Goal: Information Seeking & Learning: Learn about a topic

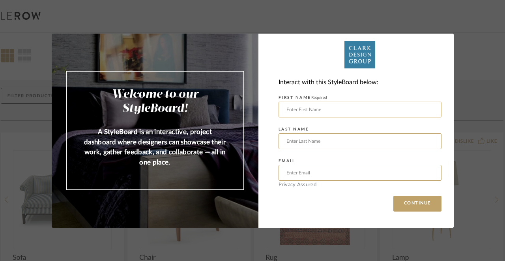
click at [426, 111] on input "text" at bounding box center [360, 109] width 163 height 16
type input "Annica"
type input "van Starrenburg"
type input "[EMAIL_ADDRESS][DOMAIN_NAME]"
click at [413, 203] on button "CONTINUE" at bounding box center [418, 203] width 48 height 16
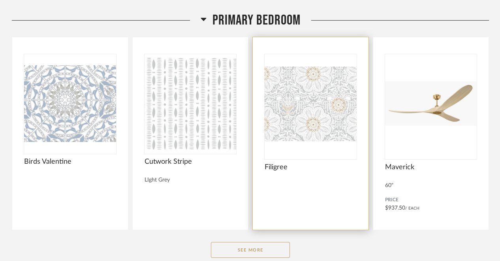
scroll to position [118, 0]
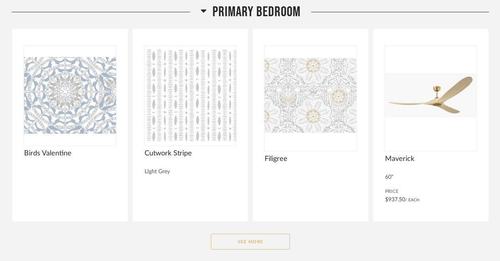
click at [277, 242] on button "See More" at bounding box center [250, 241] width 79 height 16
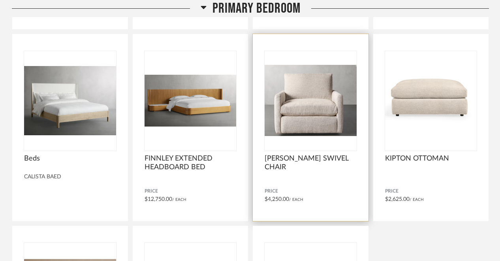
scroll to position [685, 0]
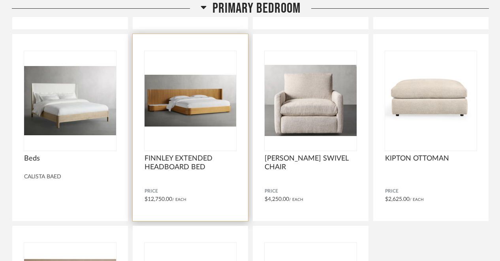
click at [231, 186] on div "FINNLEY EXTENDED HEADBOARD BED Price $12,750.00 / Each" at bounding box center [191, 127] width 116 height 187
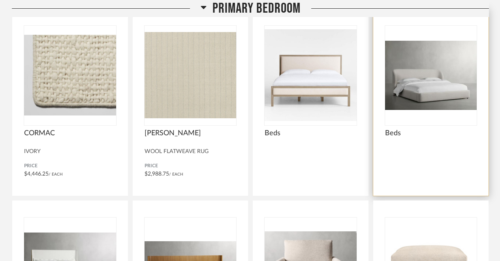
scroll to position [518, 0]
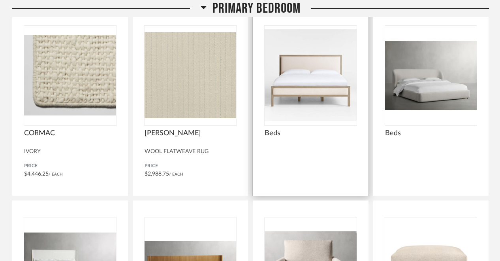
click at [322, 154] on div "Beds" at bounding box center [310, 142] width 92 height 26
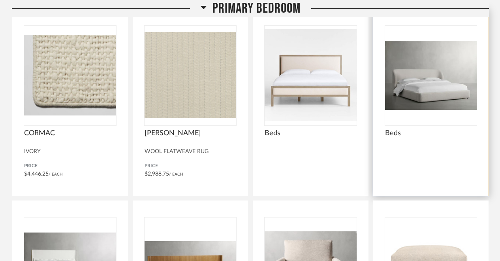
click at [401, 166] on div at bounding box center [431, 173] width 92 height 21
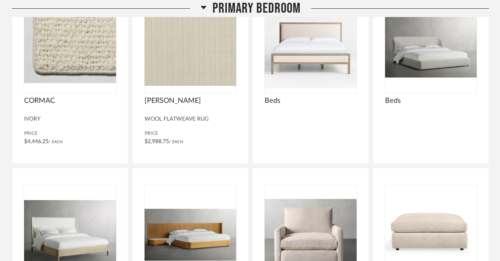
scroll to position [580, 0]
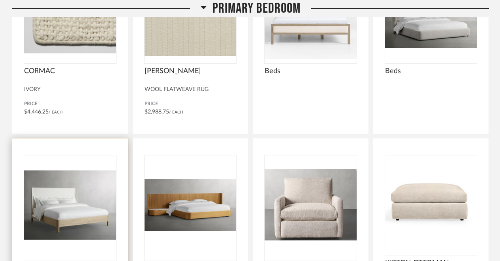
click at [0, 0] on img at bounding box center [0, 0] width 0 height 0
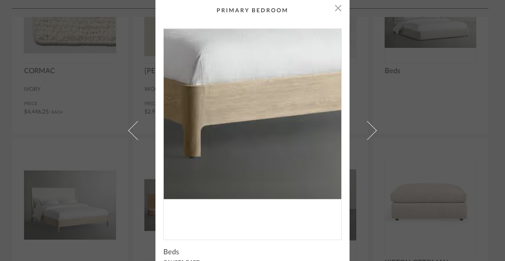
scroll to position [0, 0]
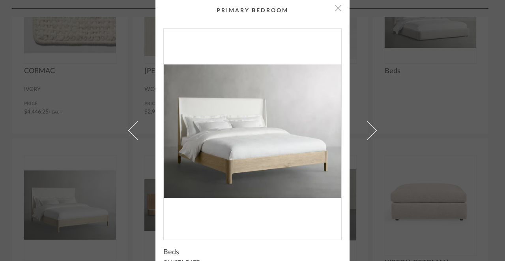
click at [336, 10] on span "button" at bounding box center [338, 8] width 16 height 16
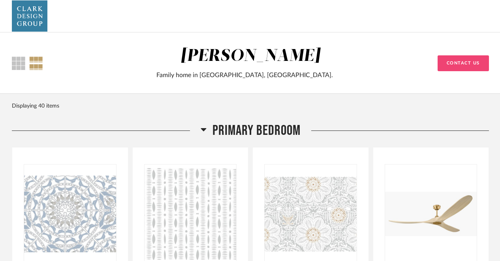
click at [38, 66] on div at bounding box center [36, 62] width 14 height 13
click at [20, 63] on div at bounding box center [18, 62] width 13 height 13
click at [36, 65] on div at bounding box center [36, 62] width 14 height 13
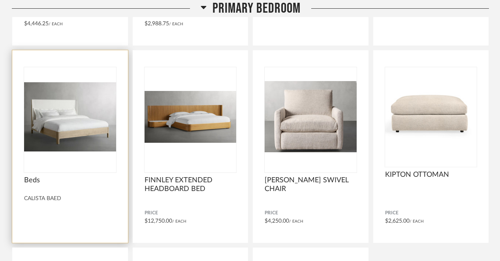
scroll to position [660, 0]
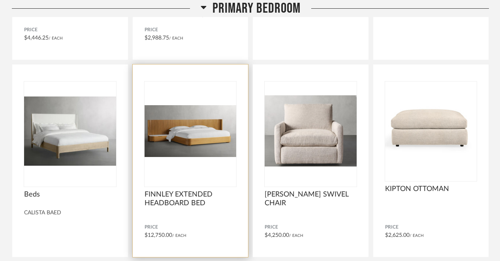
click at [206, 195] on span "FINNLEY EXTENDED HEADBOARD BED" at bounding box center [190, 198] width 92 height 17
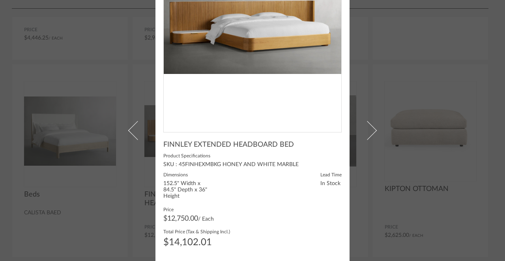
scroll to position [106, 0]
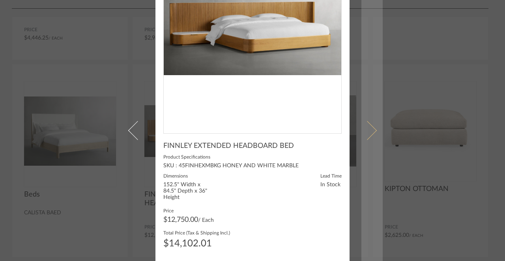
click at [369, 132] on span at bounding box center [367, 130] width 19 height 19
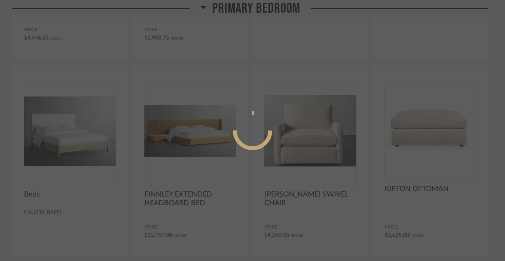
scroll to position [0, 0]
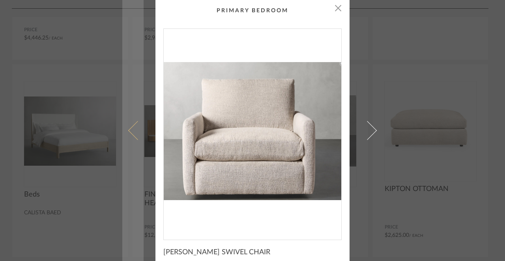
click at [132, 136] on span at bounding box center [137, 130] width 19 height 19
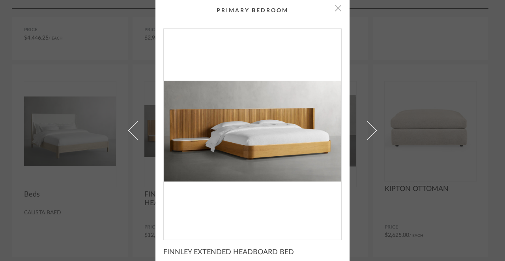
click at [336, 11] on span "button" at bounding box center [338, 8] width 16 height 16
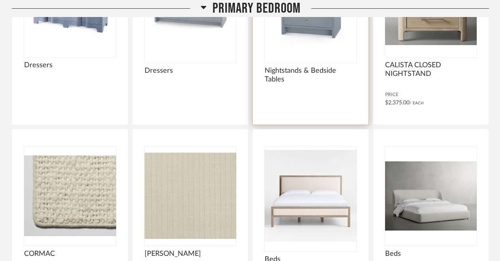
scroll to position [364, 0]
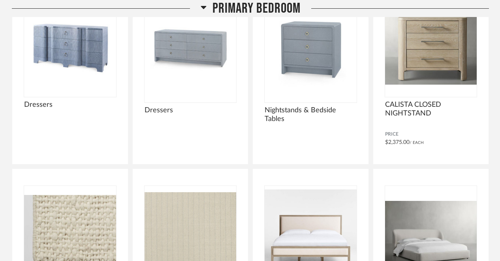
click at [204, 9] on icon at bounding box center [204, 7] width 6 height 3
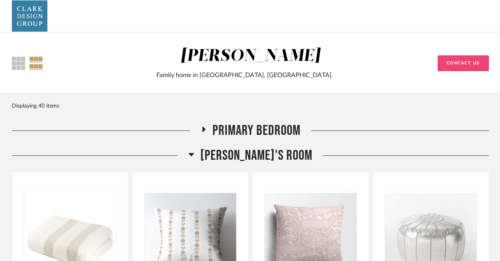
scroll to position [0, 0]
click at [201, 128] on icon at bounding box center [203, 129] width 9 height 6
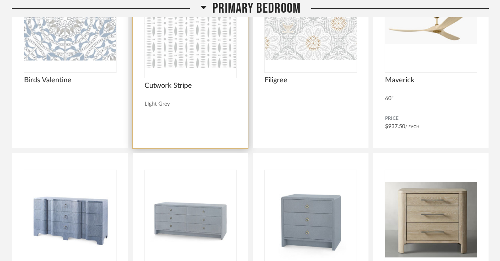
scroll to position [191, 0]
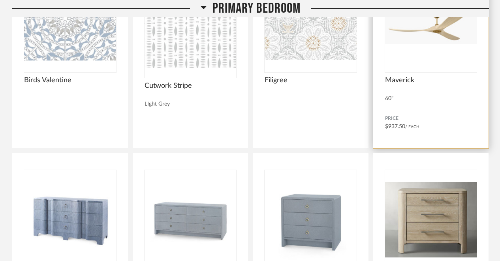
click at [424, 119] on span "Price" at bounding box center [431, 118] width 92 height 6
click at [0, 0] on img at bounding box center [0, 0] width 0 height 0
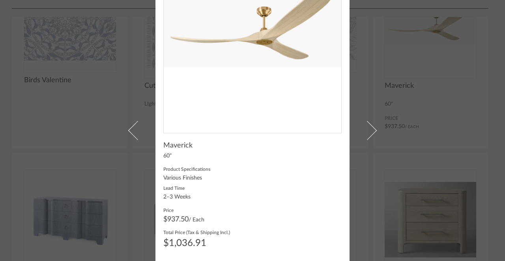
scroll to position [0, 0]
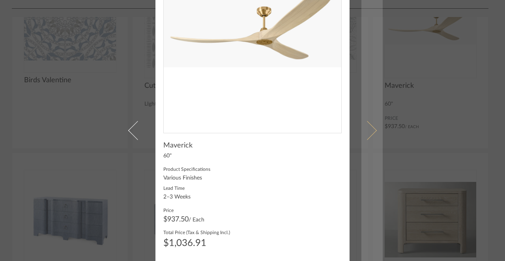
click at [370, 130] on span at bounding box center [367, 130] width 19 height 19
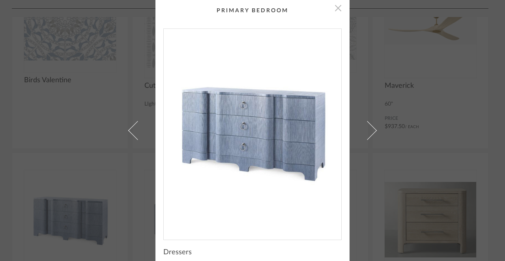
click at [335, 8] on span "button" at bounding box center [338, 8] width 16 height 16
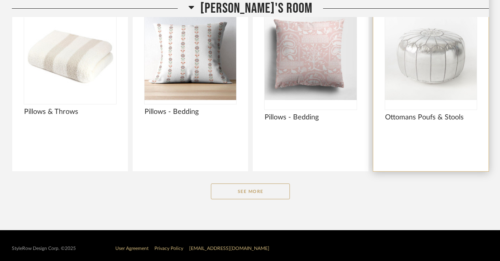
scroll to position [1182, 0]
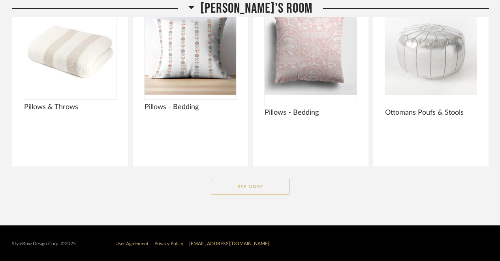
click at [278, 188] on button "See More" at bounding box center [250, 186] width 79 height 16
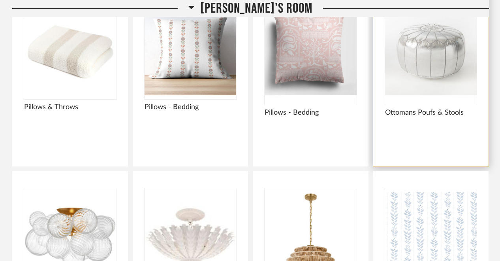
click at [426, 98] on img "0" at bounding box center [431, 49] width 92 height 99
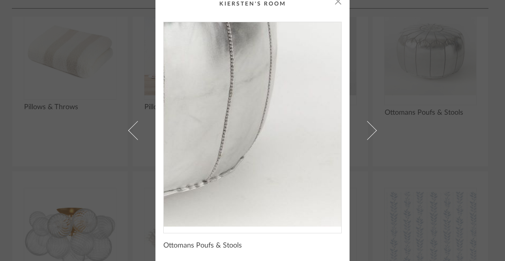
scroll to position [0, 0]
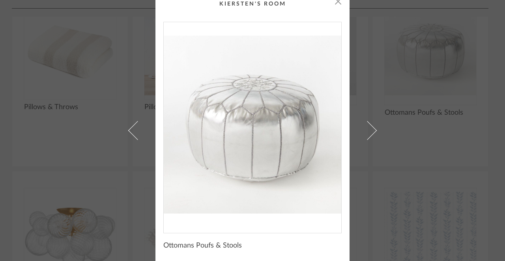
click at [265, 247] on div "Ottomans Poufs & Stools" at bounding box center [252, 245] width 178 height 9
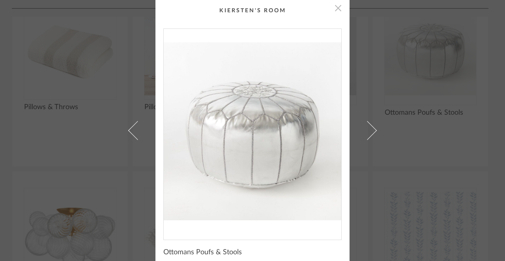
click at [337, 10] on span "button" at bounding box center [338, 8] width 16 height 16
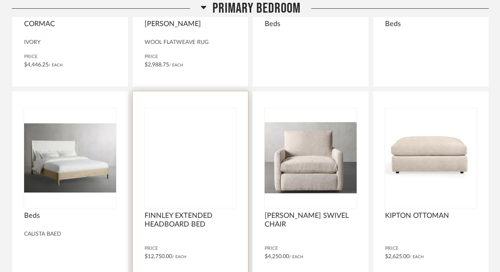
scroll to position [633, 0]
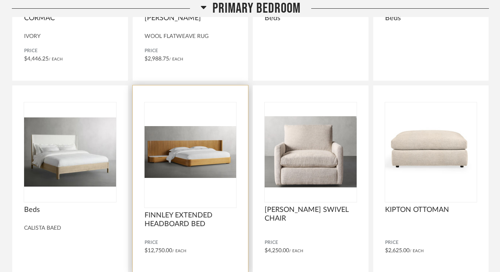
click at [0, 0] on img at bounding box center [0, 0] width 0 height 0
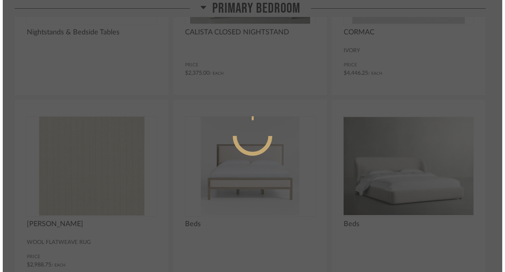
scroll to position [0, 0]
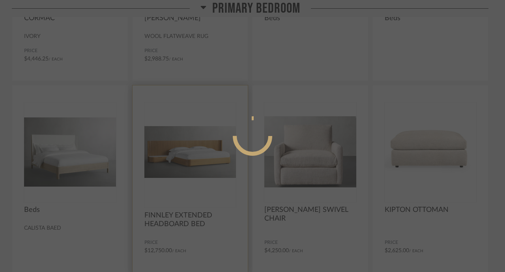
click at [195, 180] on div at bounding box center [252, 136] width 505 height 272
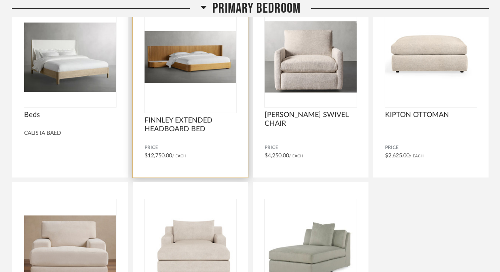
scroll to position [728, 0]
click at [189, 165] on div "FINNLEY EXTENDED HEADBOARD BED Price $12,750.00 / Each" at bounding box center [191, 83] width 116 height 187
click at [191, 106] on div at bounding box center [190, 59] width 92 height 105
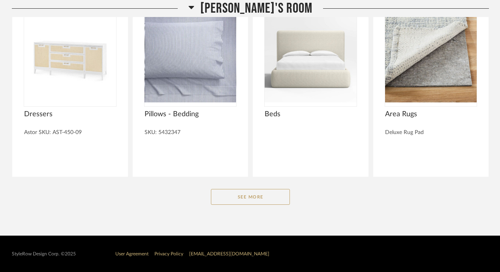
scroll to position [1951, 0]
click at [237, 194] on button "See More" at bounding box center [250, 197] width 79 height 16
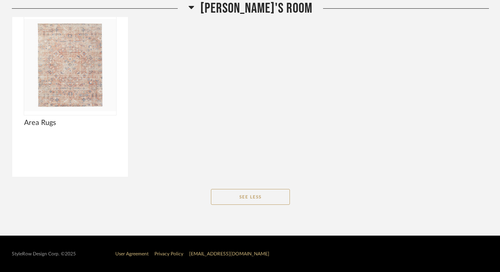
scroll to position [2134, 0]
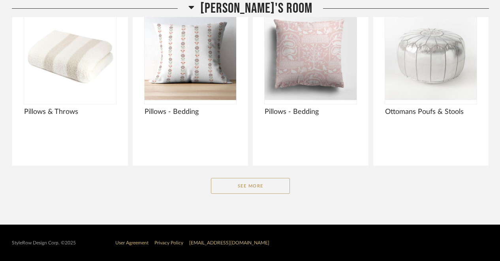
scroll to position [415, 0]
click at [268, 191] on button "See More" at bounding box center [250, 186] width 79 height 16
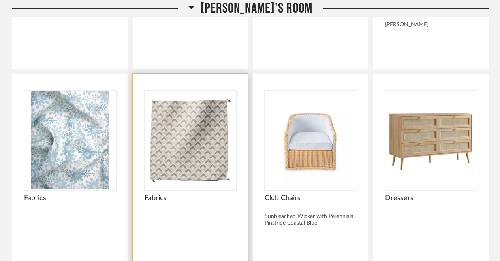
scroll to position [703, 0]
click at [0, 0] on img at bounding box center [0, 0] width 0 height 0
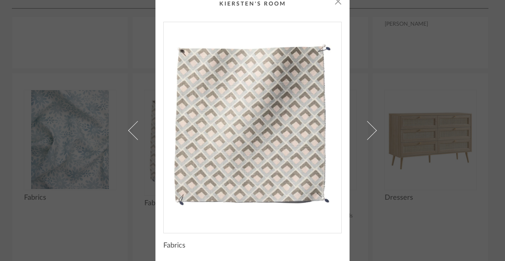
scroll to position [7, 0]
click at [252, 163] on img "0" at bounding box center [253, 124] width 178 height 204
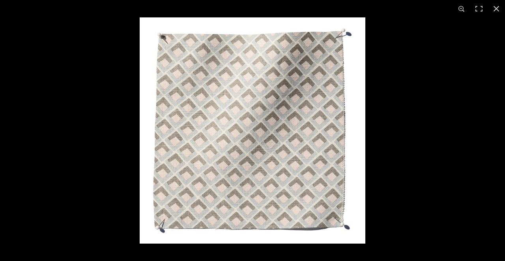
click at [252, 163] on img at bounding box center [253, 130] width 226 height 226
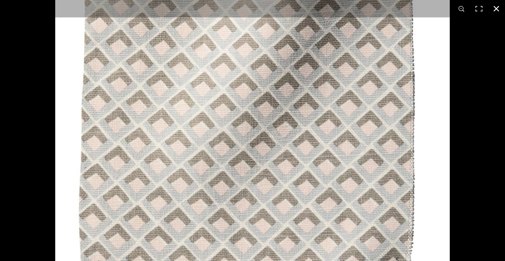
click at [495, 9] on button at bounding box center [496, 8] width 17 height 17
